Goal: Information Seeking & Learning: Learn about a topic

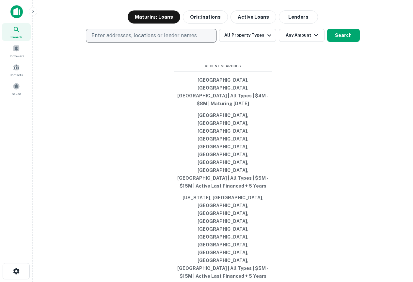
click at [123, 40] on p "Enter addresses, locations or lender names" at bounding box center [144, 36] width 106 height 8
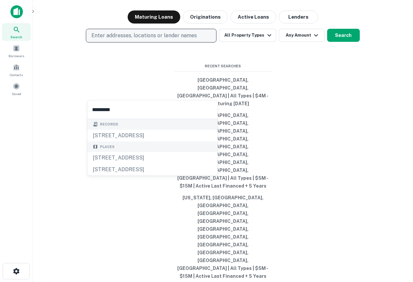
type input "**********"
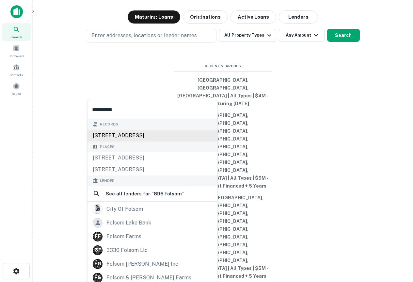
click at [123, 135] on div "[STREET_ADDRESS]" at bounding box center [153, 136] width 130 height 12
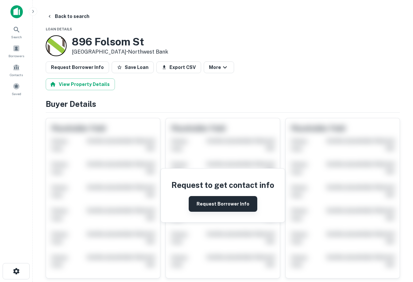
click at [223, 205] on button "Request Borrower Info" at bounding box center [223, 204] width 69 height 16
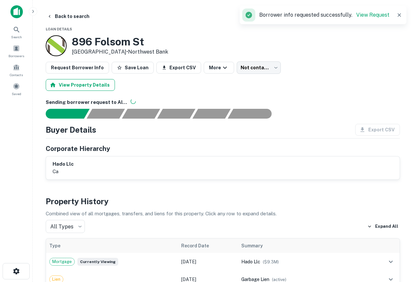
click at [88, 84] on button "View Property Details" at bounding box center [80, 85] width 69 height 12
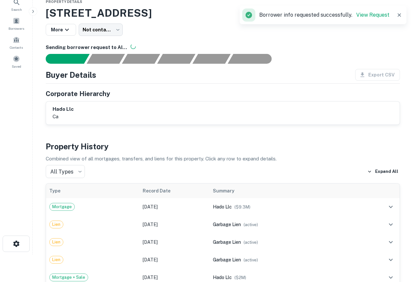
scroll to position [65, 0]
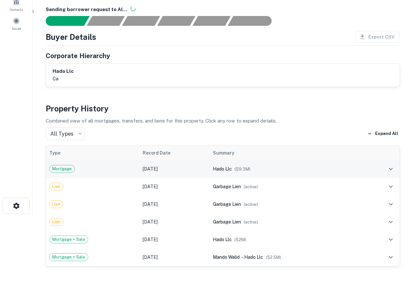
click at [220, 167] on span "hado llc" at bounding box center [222, 168] width 19 height 5
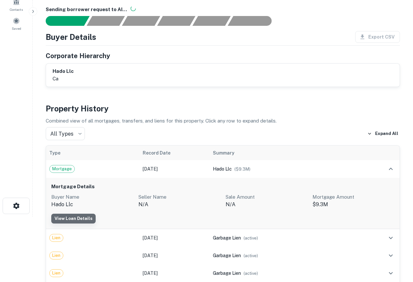
click at [73, 215] on link "View Loan Details" at bounding box center [73, 219] width 44 height 10
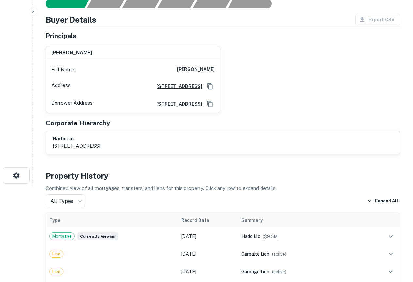
scroll to position [98, 0]
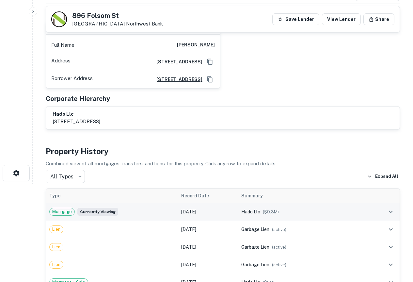
click at [379, 211] on td at bounding box center [384, 212] width 31 height 18
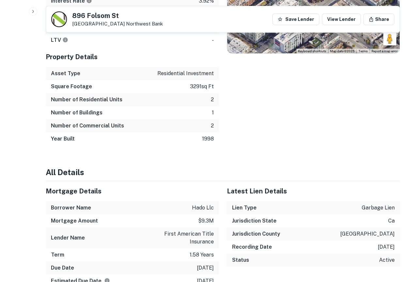
scroll to position [460, 0]
